Goal: Task Accomplishment & Management: Complete application form

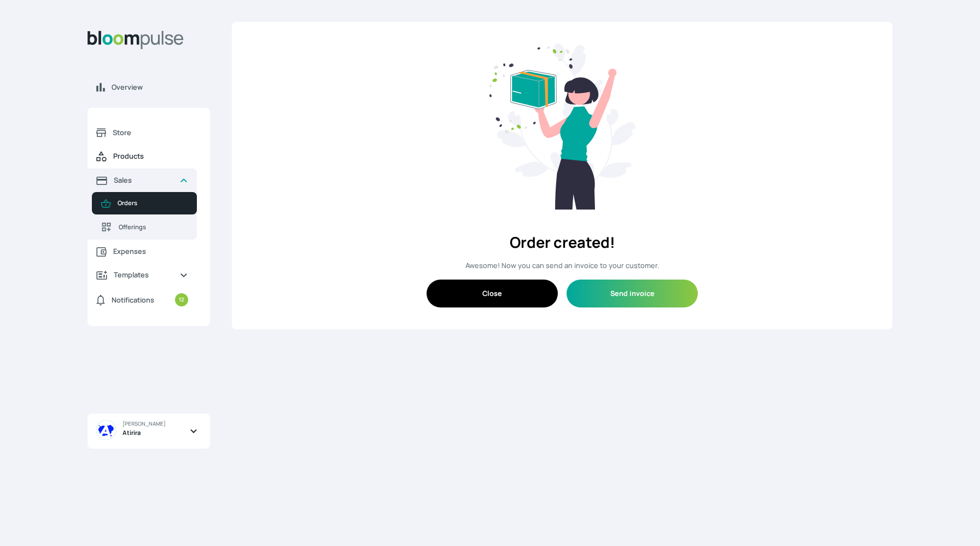
click at [135, 165] on link "Products" at bounding box center [142, 156] width 109 height 24
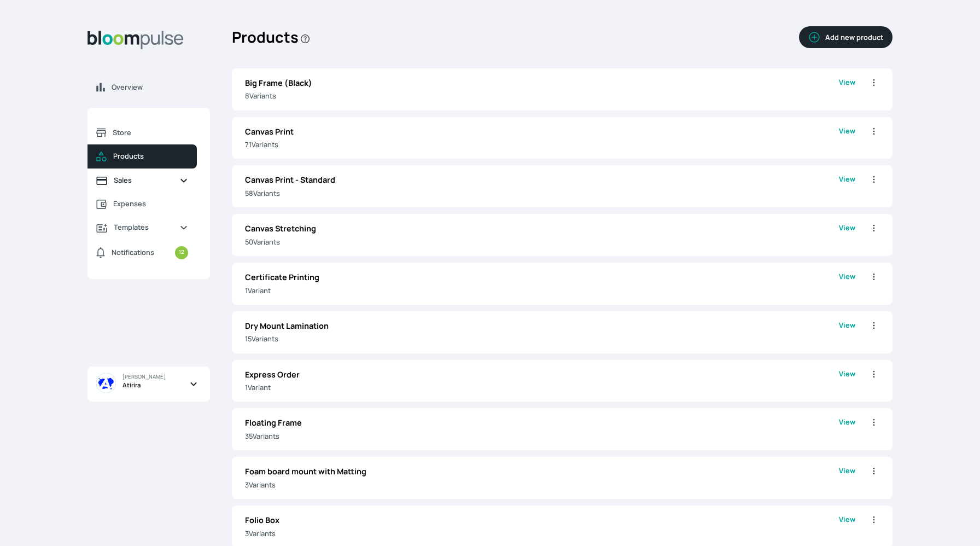
click at [155, 184] on span "Sales" at bounding box center [142, 180] width 57 height 10
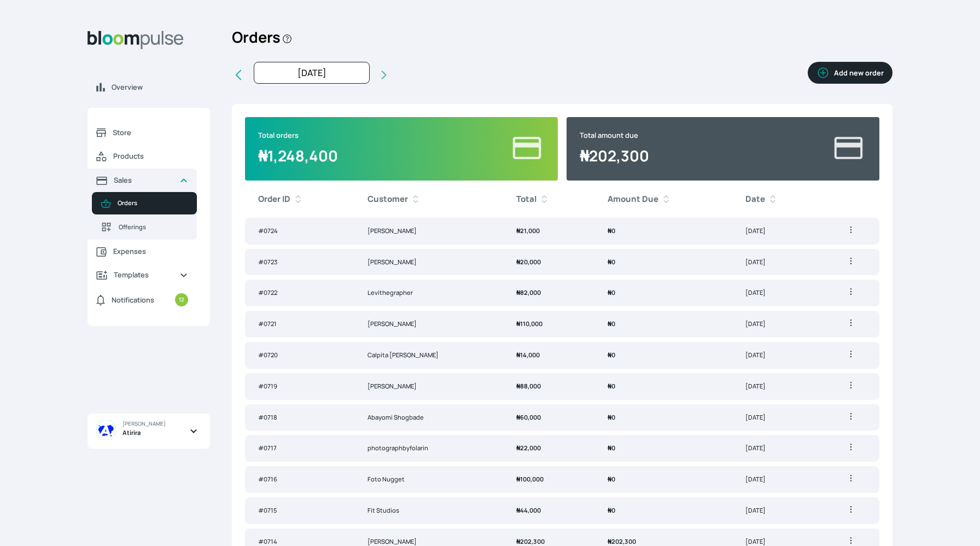
click at [855, 68] on button "Add new order" at bounding box center [850, 73] width 85 height 22
click at [860, 67] on button "Add new order" at bounding box center [850, 73] width 85 height 22
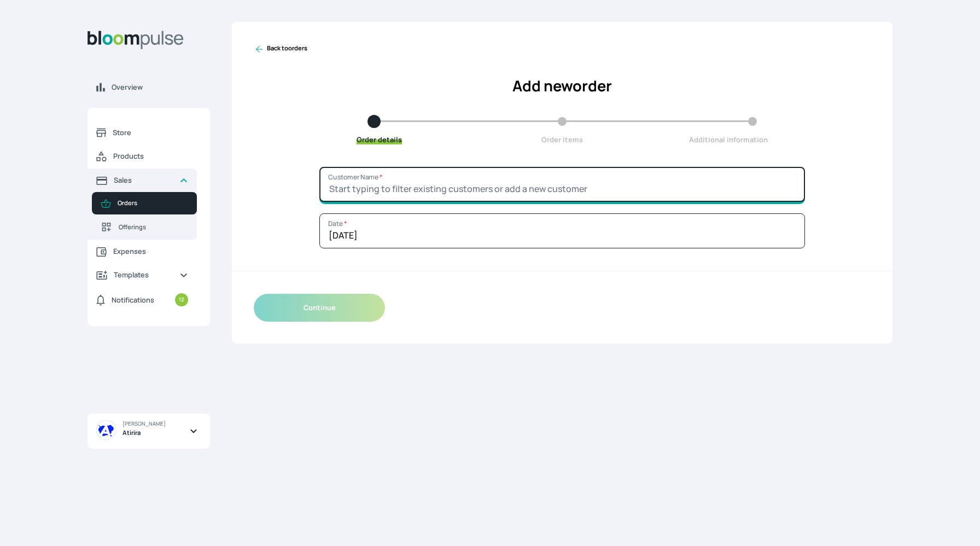
click at [521, 190] on input "Customer Name *" at bounding box center [562, 184] width 486 height 35
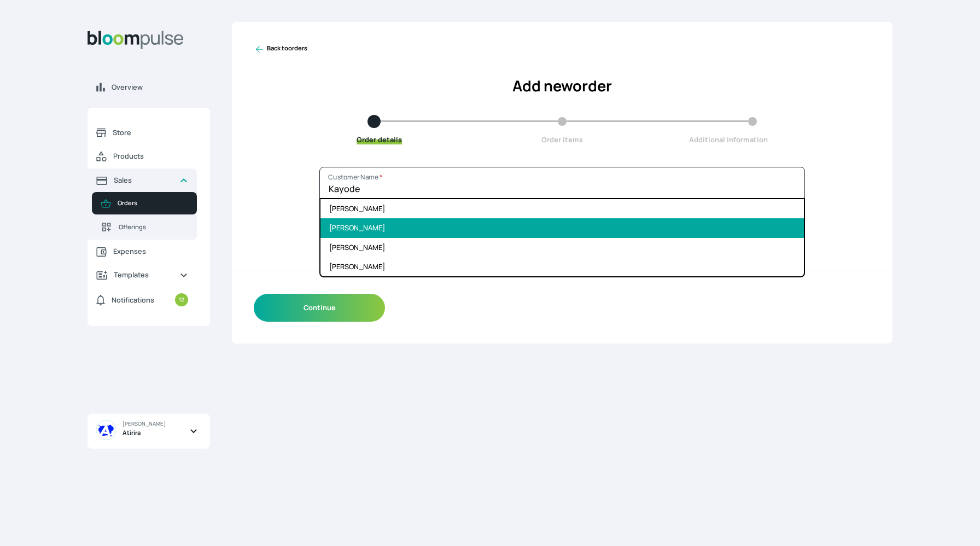
click at [493, 229] on li "[PERSON_NAME]" at bounding box center [563, 227] width 484 height 19
type input "[PERSON_NAME]"
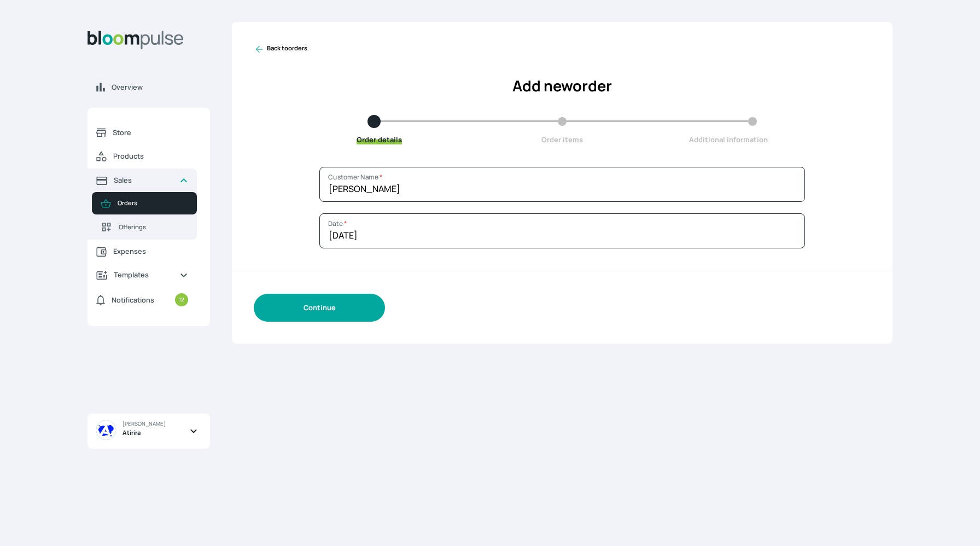
click at [354, 315] on button "Continue" at bounding box center [319, 308] width 131 height 28
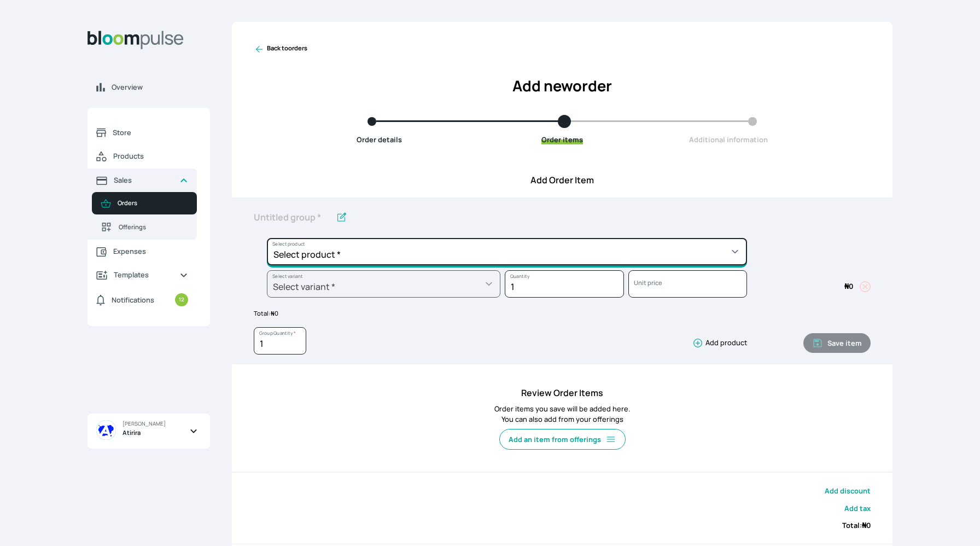
click at [350, 247] on select "Select product * Big Frame (Black) Canvas Print Canvas Print - Standard Canvas …" at bounding box center [507, 251] width 480 height 27
select select "a9f19bd2-f1a8-4b74-ae51-3a75659f3a28"
type input "Lustre Print - Standard"
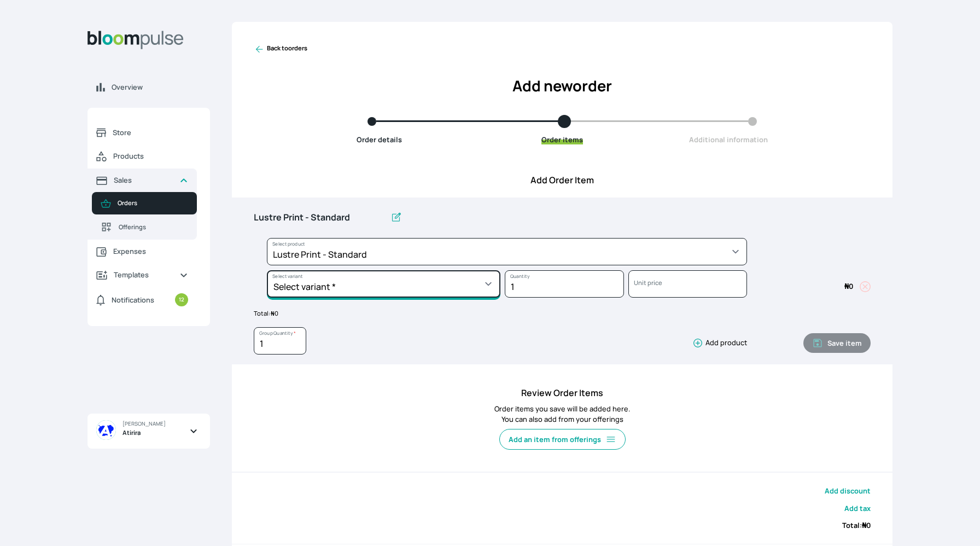
click at [354, 278] on select "Select variant * 10 by 10 10 by 12 10 by 15 10 by 16 11 by 12 11 by 14 11.7 by …" at bounding box center [384, 283] width 234 height 27
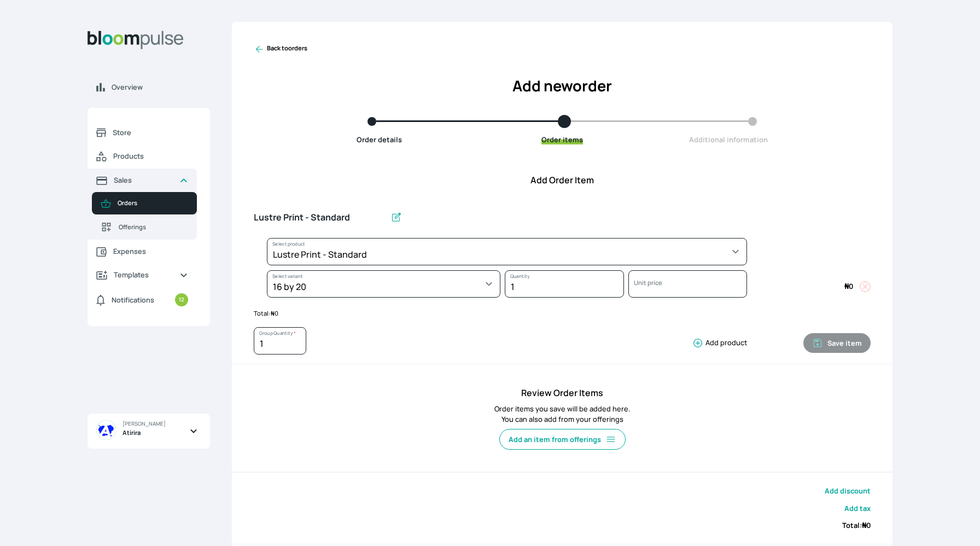
select select "a9f19bd2-f1a8-4b74-ae51-3a75659f3a28"
select select "c90ef38e-4c33-4814-9bf1-ecad61888651"
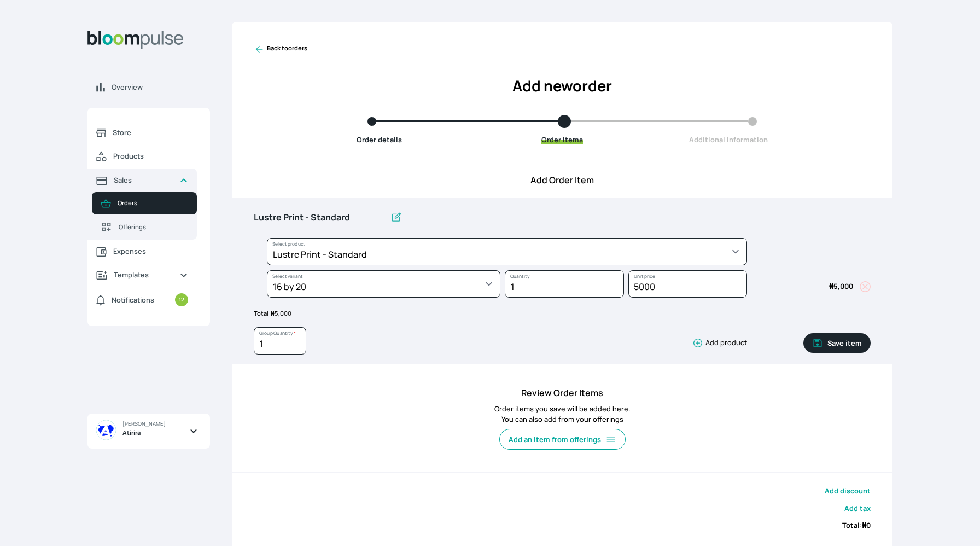
click at [700, 339] on icon "button" at bounding box center [698, 343] width 9 height 9
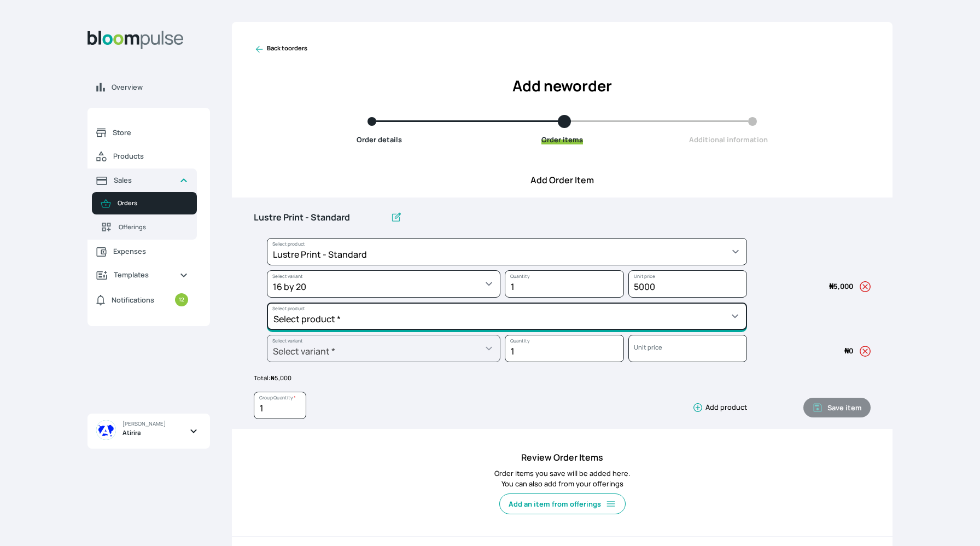
click at [627, 265] on select "Select product * Big Frame (Black) Canvas Print Canvas Print - Standard Canvas …" at bounding box center [507, 251] width 480 height 27
select select "5fa67804-61d7-459d-93b4-9e8949636f1b"
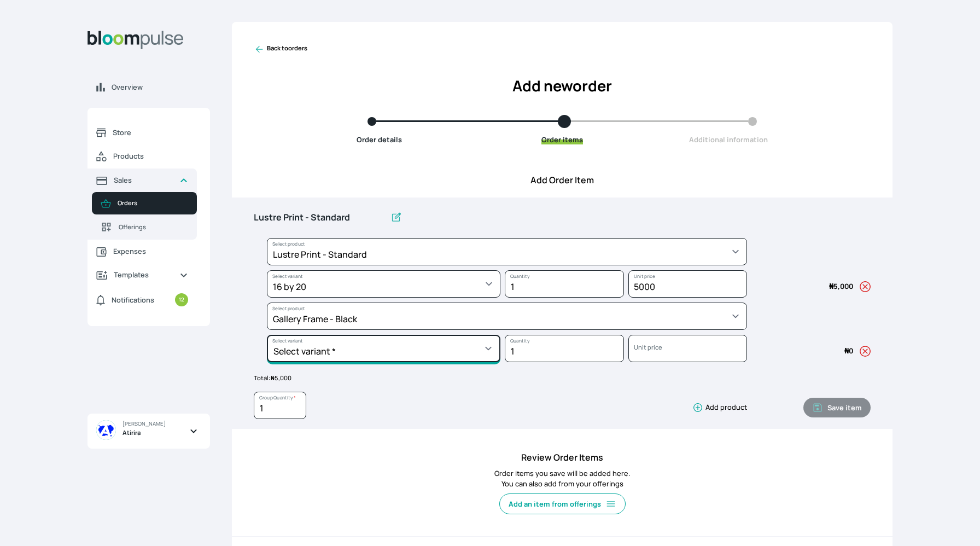
click at [356, 298] on select "Select variant * 10 by 10 10 by 12 10 by 13 10 by 15 10 by 16 11 by 12 11 by 14…" at bounding box center [384, 283] width 234 height 27
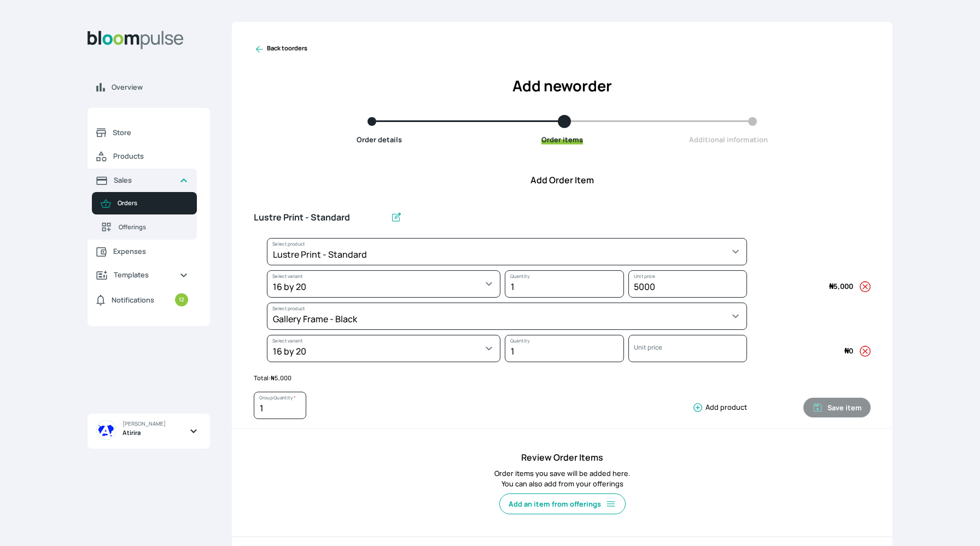
select select "5fa67804-61d7-459d-93b4-9e8949636f1b"
select select "ce514348-26ea-42a8-afc0-9dafa6b4dfcb"
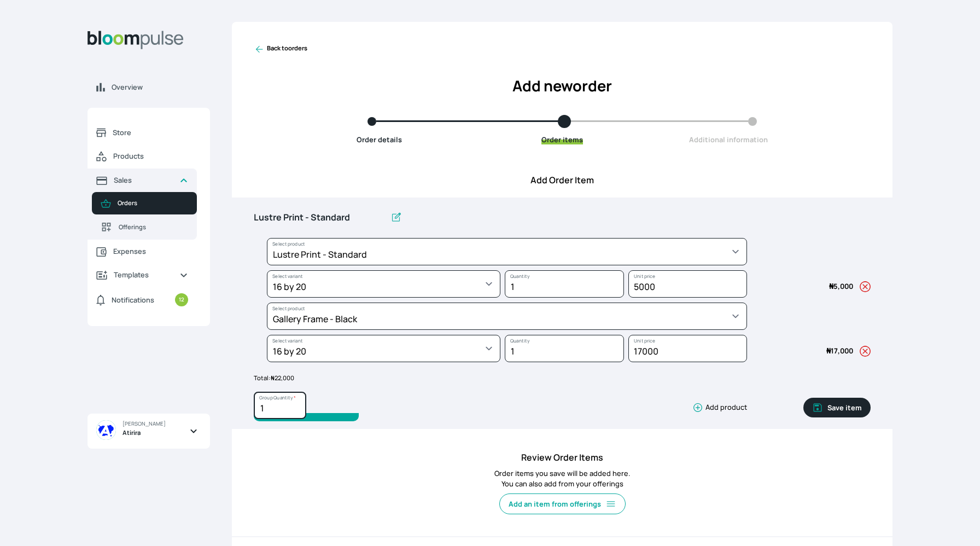
click at [271, 414] on input "1" at bounding box center [280, 405] width 53 height 27
type input "4"
click at [354, 213] on input "Lustre Print - Standard" at bounding box center [320, 217] width 132 height 23
type input "L"
type input "g"
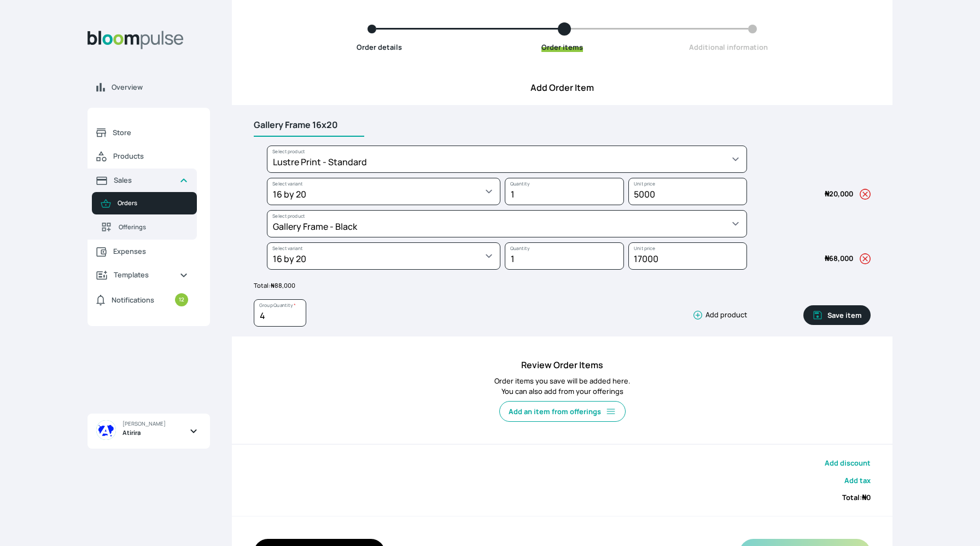
scroll to position [133, 0]
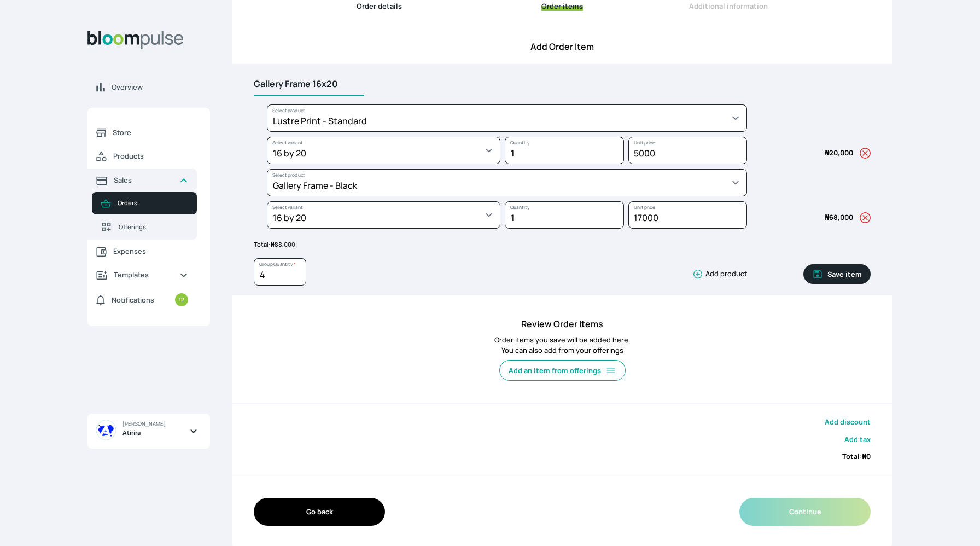
type input "Gallery Frame 16x20"
click at [839, 280] on button "Save item" at bounding box center [837, 274] width 67 height 20
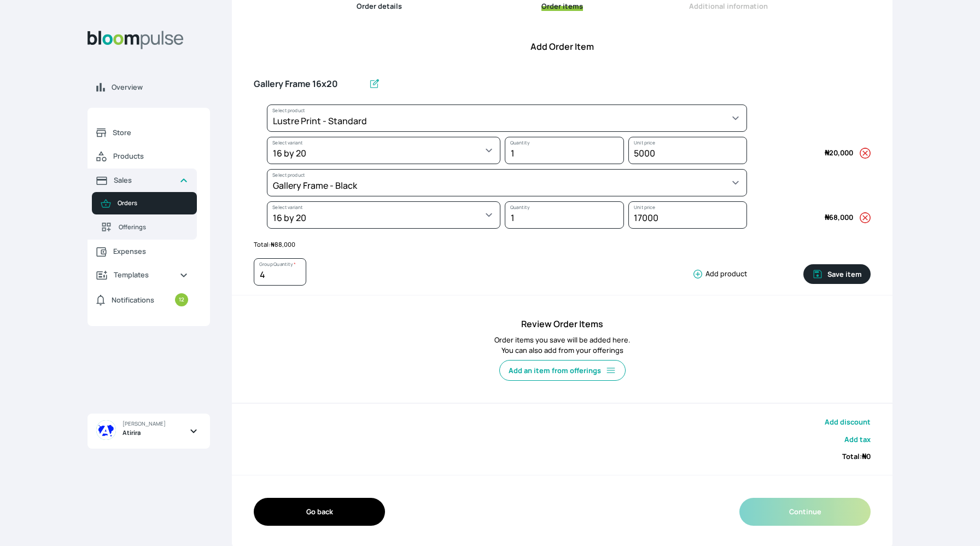
type input "1"
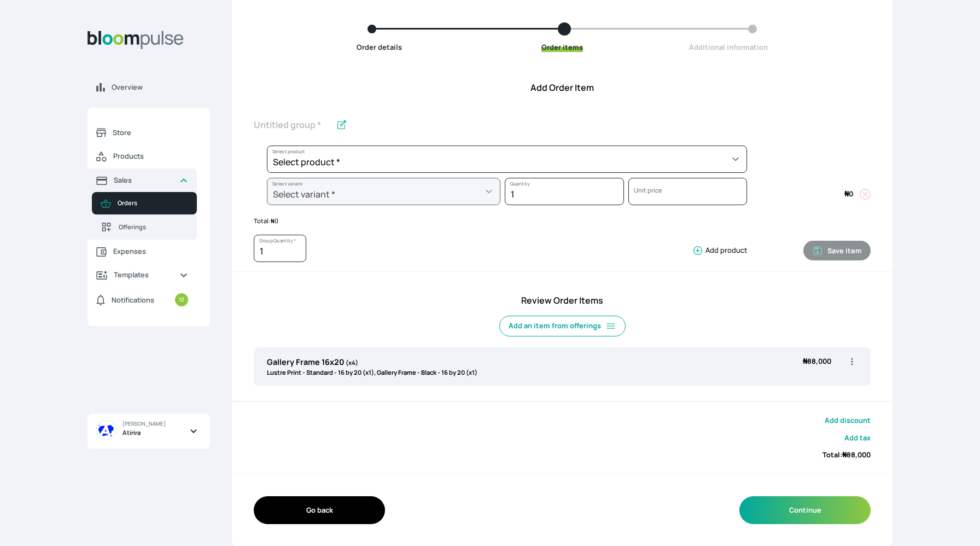
scroll to position [92, 0]
click at [816, 519] on button "Continue" at bounding box center [805, 510] width 131 height 28
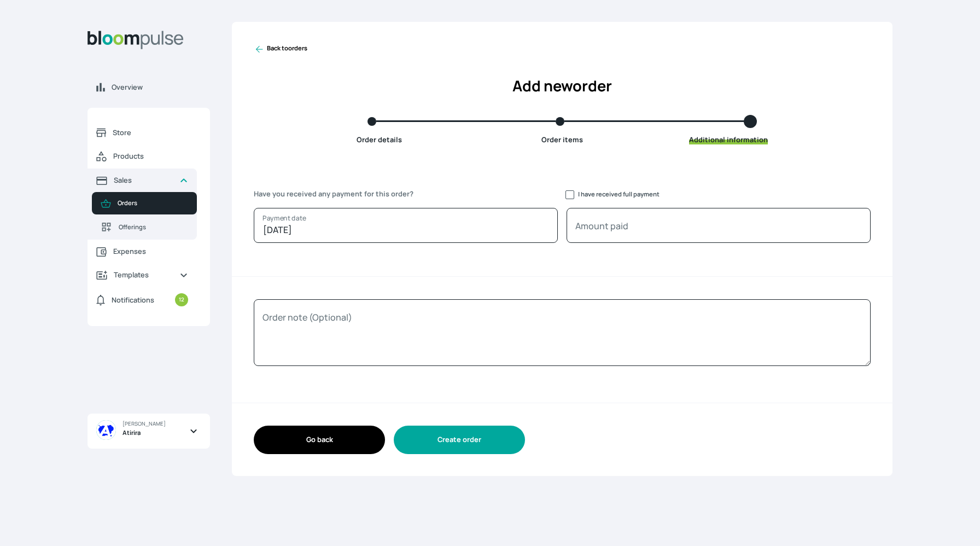
click at [493, 437] on button "Create order" at bounding box center [459, 440] width 131 height 28
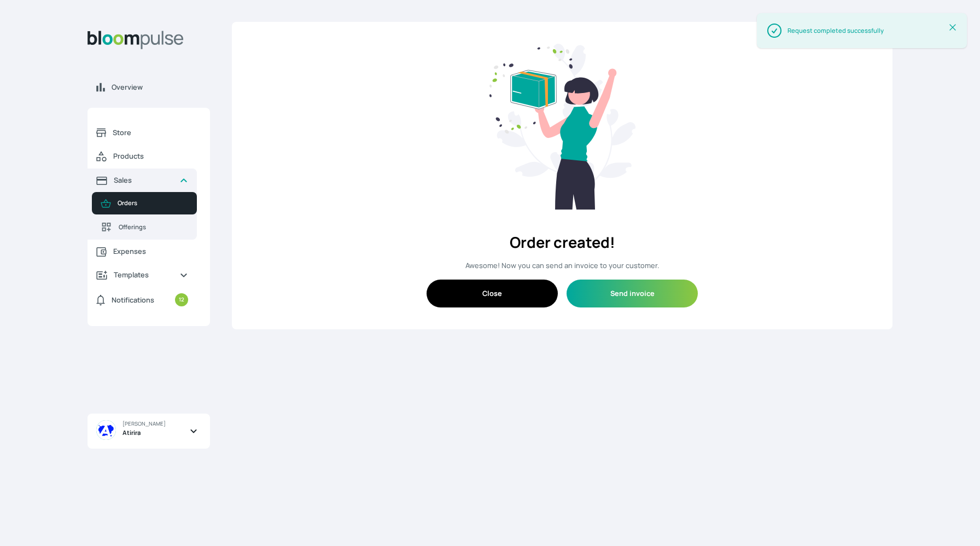
click at [488, 296] on button "Close" at bounding box center [492, 294] width 131 height 28
